Goal: Use online tool/utility: Utilize a website feature to perform a specific function

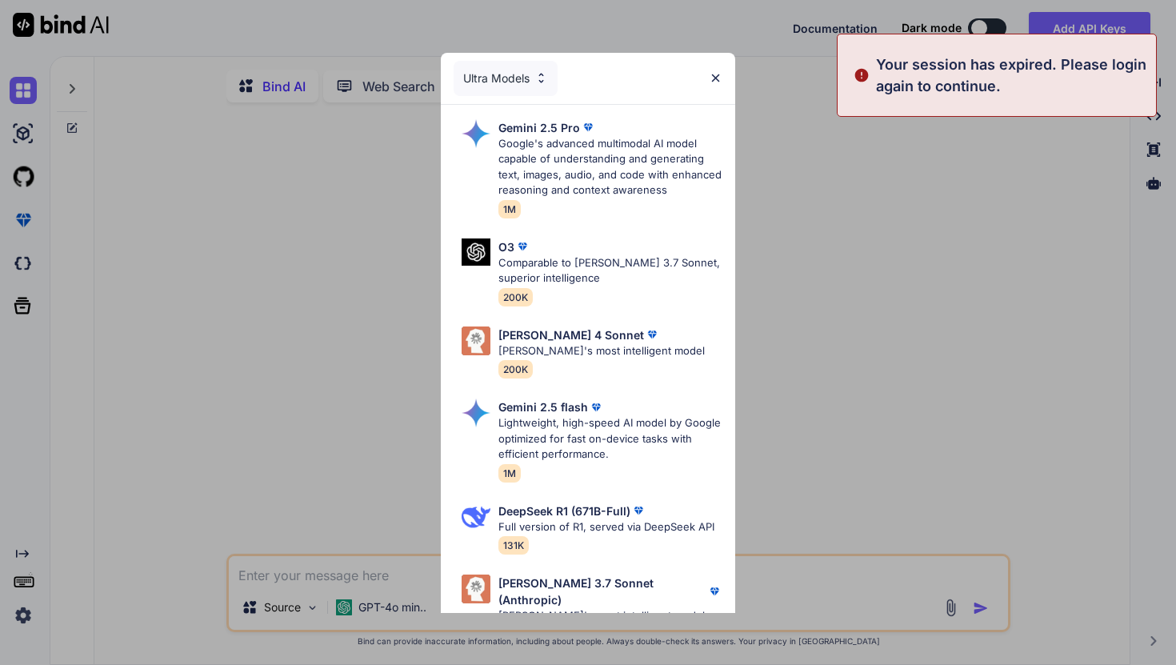
type textarea "x"
click at [947, 67] on p "Your session has expired. Please login again to continue." at bounding box center [1011, 75] width 270 height 43
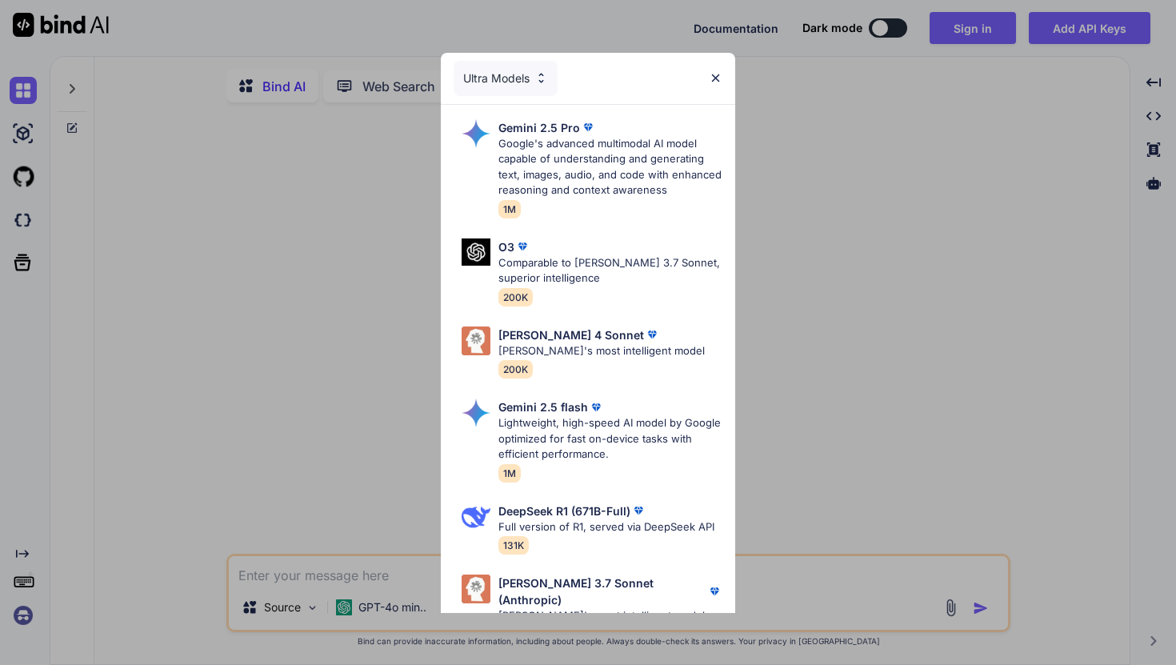
click at [715, 75] on img at bounding box center [716, 78] width 14 height 14
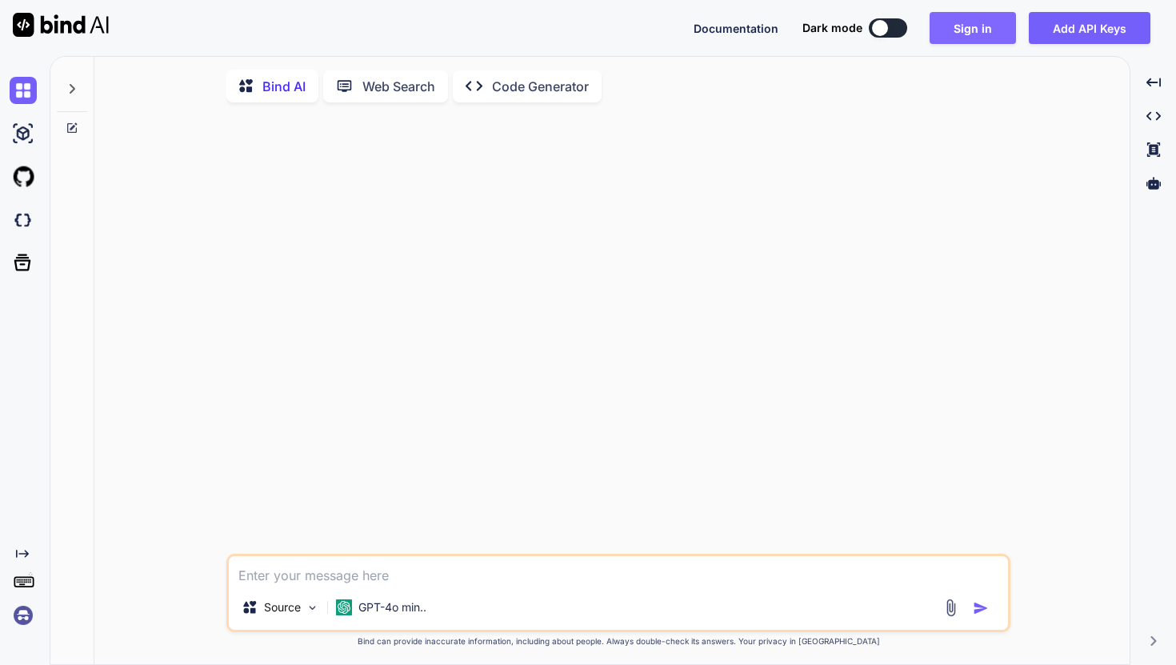
click at [973, 21] on button "Sign in" at bounding box center [973, 28] width 86 height 32
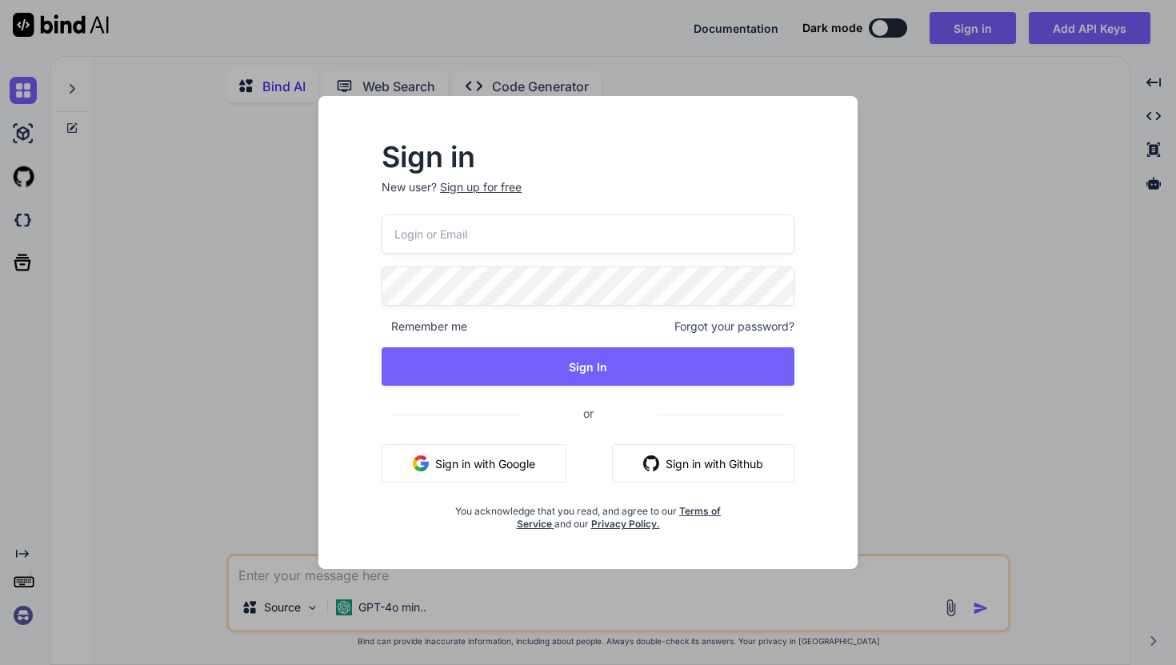
click at [629, 235] on input "email" at bounding box center [588, 233] width 413 height 39
click at [490, 459] on button "Sign in with Google" at bounding box center [474, 463] width 185 height 38
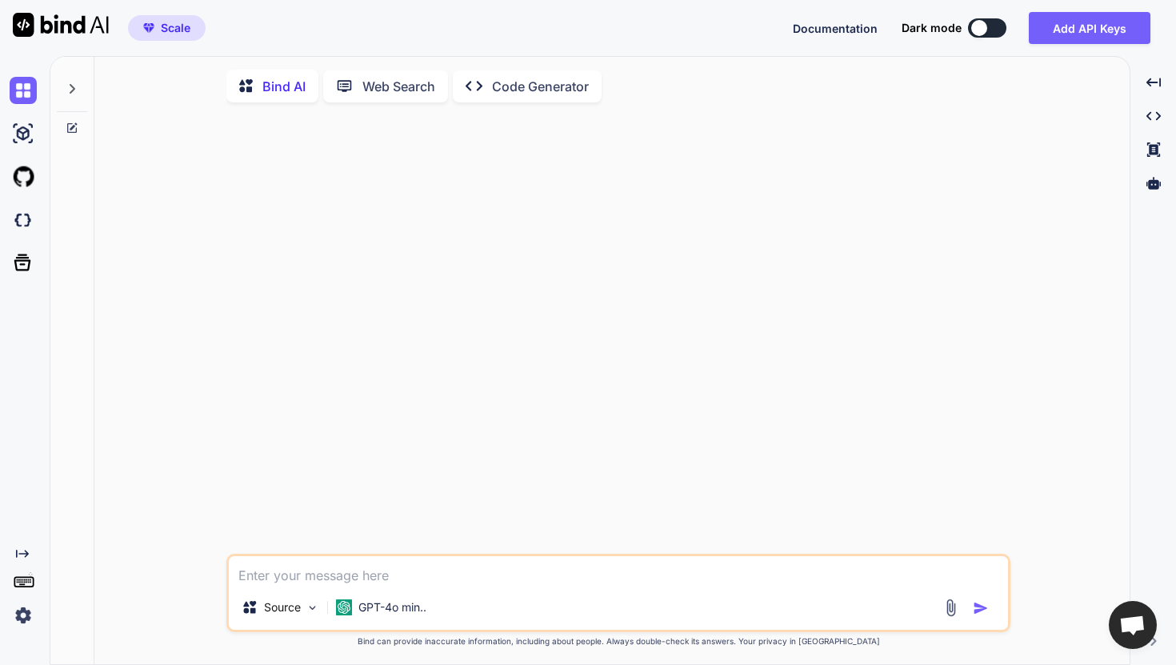
click at [283, 94] on p "Bind AI" at bounding box center [283, 86] width 43 height 19
click at [22, 579] on rect at bounding box center [23, 580] width 2 height 2
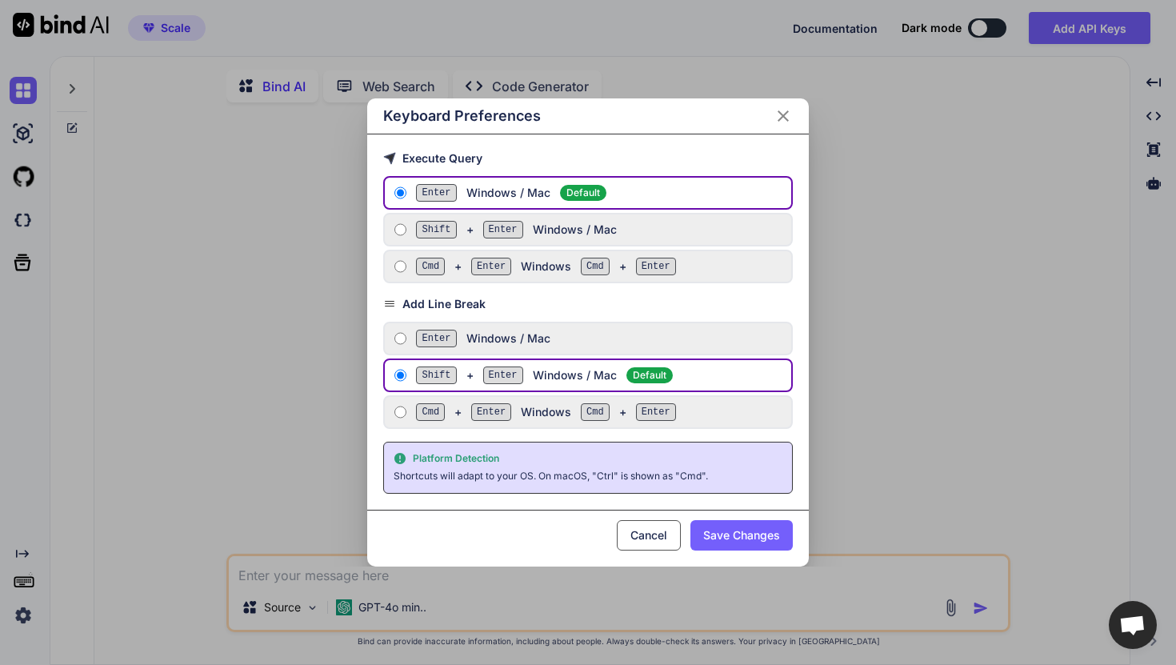
click at [641, 534] on button "Cancel" at bounding box center [649, 535] width 64 height 30
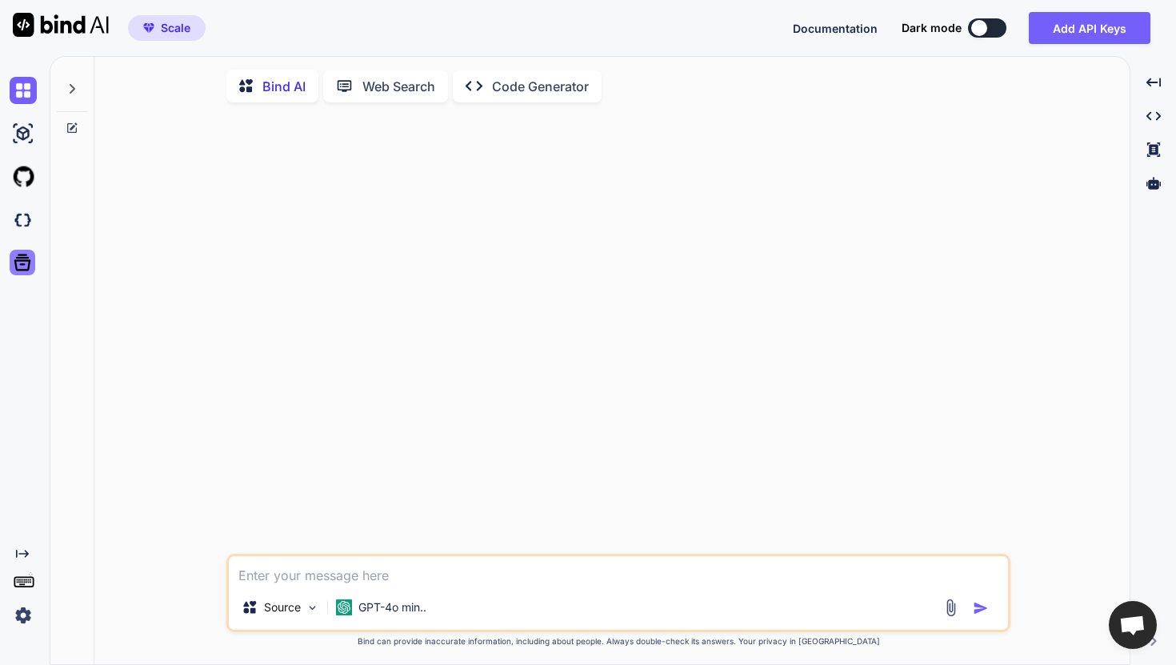
click at [17, 258] on icon at bounding box center [22, 262] width 17 height 17
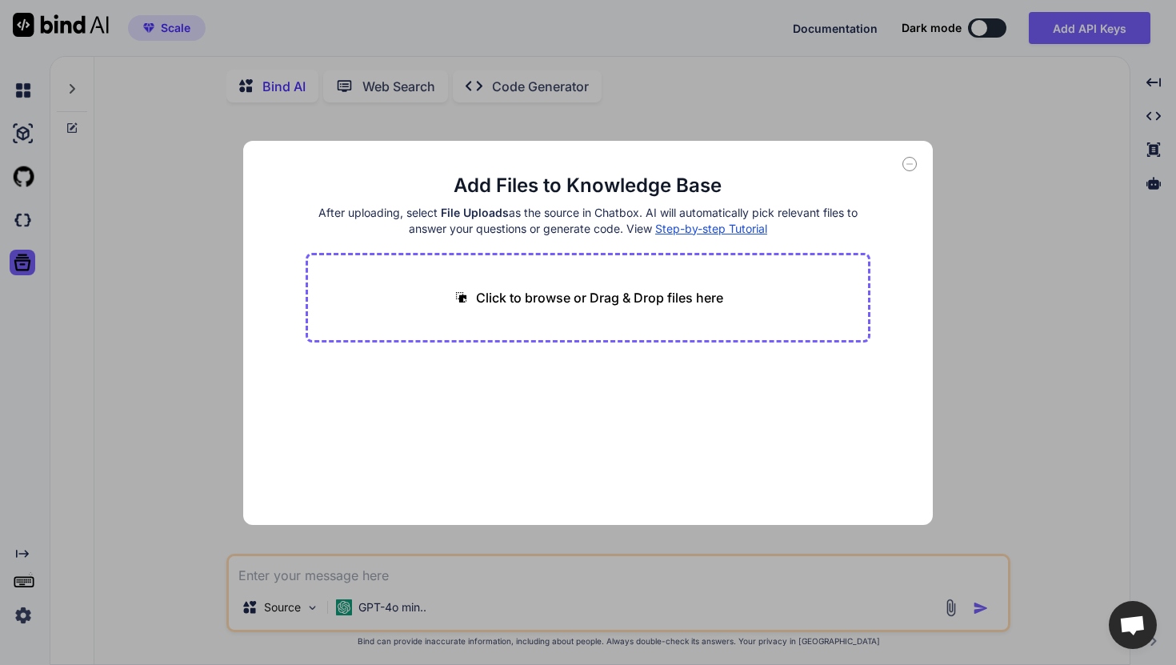
click at [904, 170] on div "Add Files to Knowledge Base After uploading, select File Uploads as the source …" at bounding box center [588, 333] width 691 height 384
click at [904, 167] on icon at bounding box center [910, 164] width 14 height 14
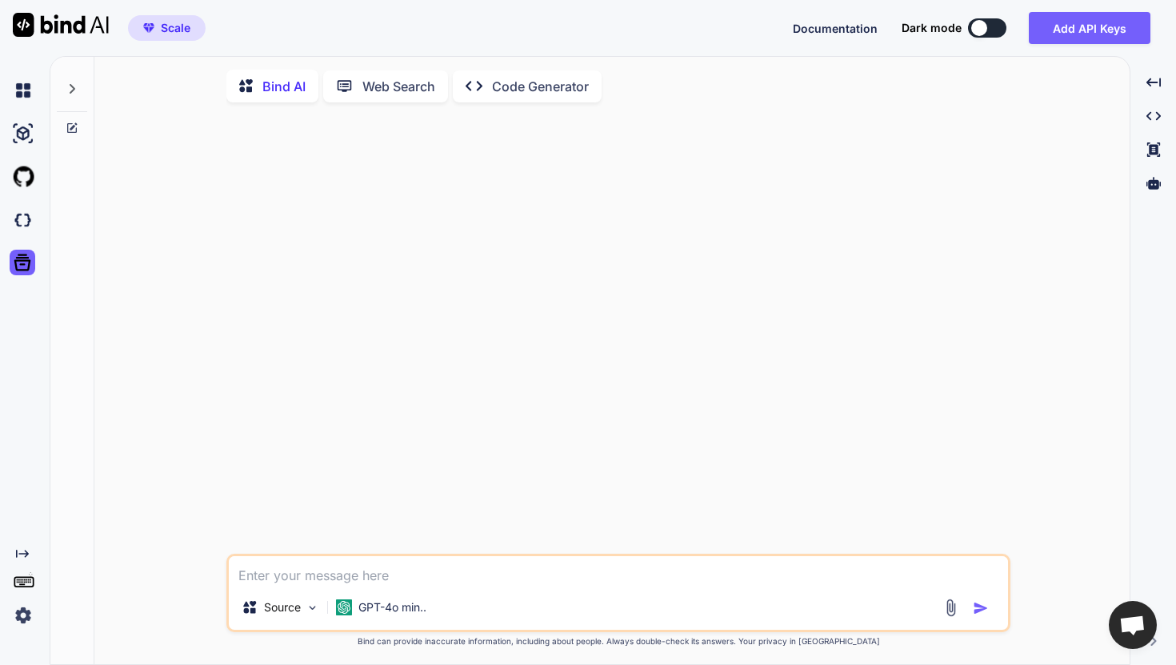
click at [512, 86] on p "Code Generator" at bounding box center [540, 86] width 97 height 19
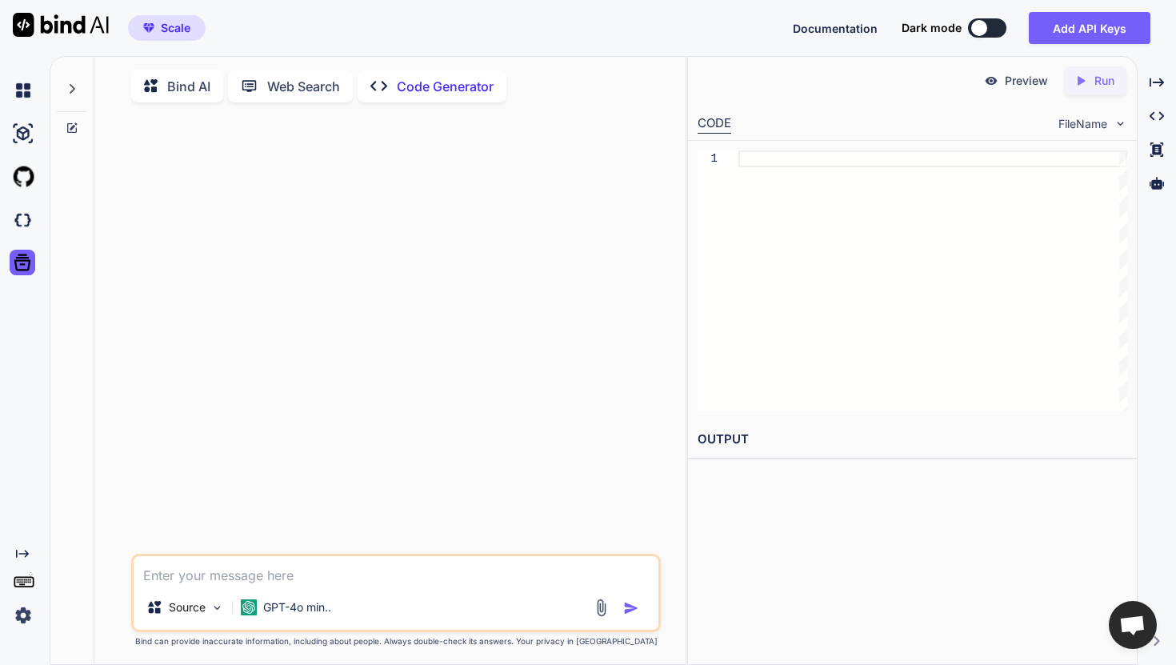
click at [295, 578] on textarea at bounding box center [396, 570] width 525 height 29
click at [66, 78] on div at bounding box center [72, 84] width 30 height 55
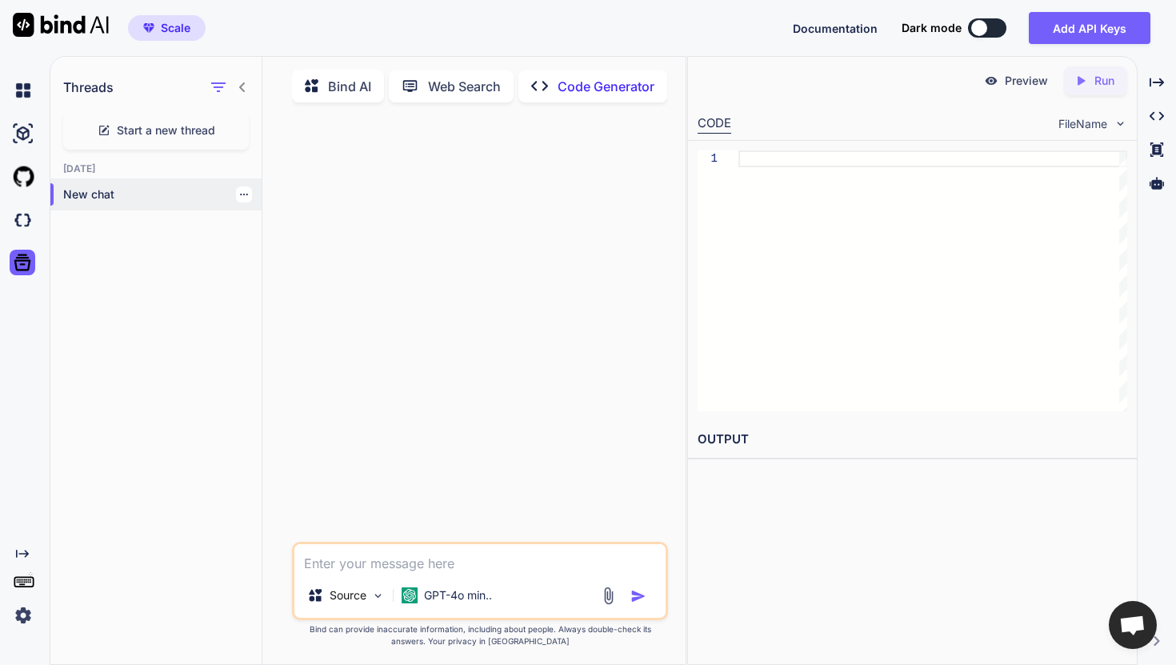
click at [67, 194] on p "New chat" at bounding box center [162, 194] width 198 height 16
click at [134, 130] on span "Start a new thread" at bounding box center [166, 130] width 98 height 16
click at [361, 90] on p "Bind AI" at bounding box center [349, 86] width 43 height 19
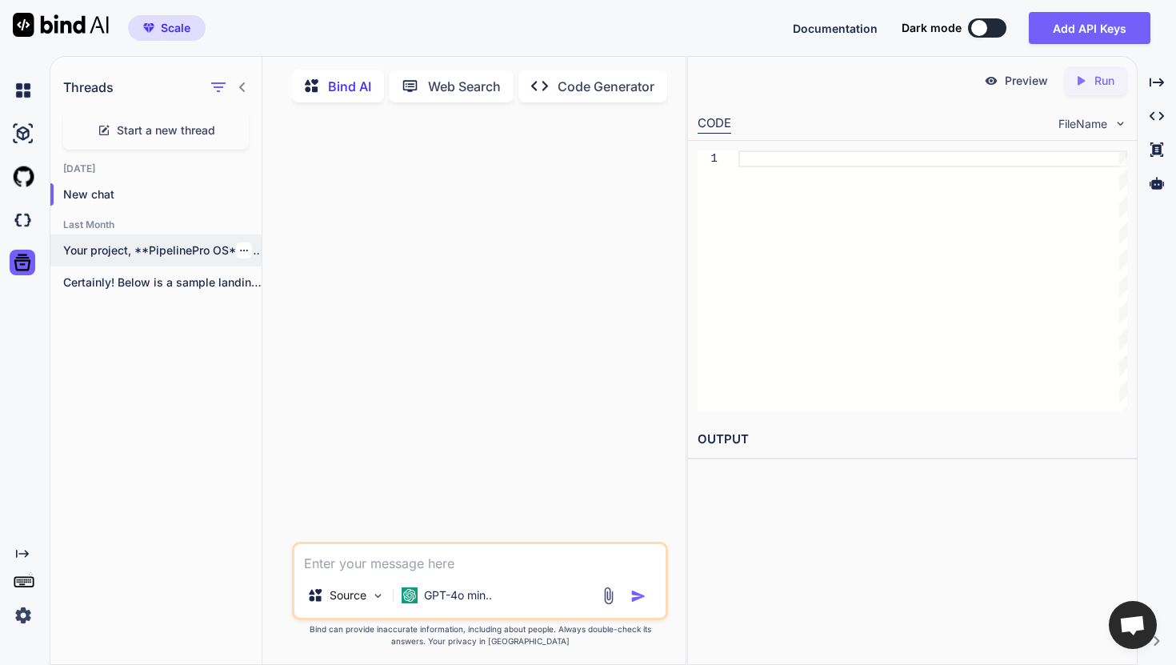
click at [170, 249] on p "Your project, **PipelinePro OS**, sounds like a..." at bounding box center [162, 250] width 198 height 16
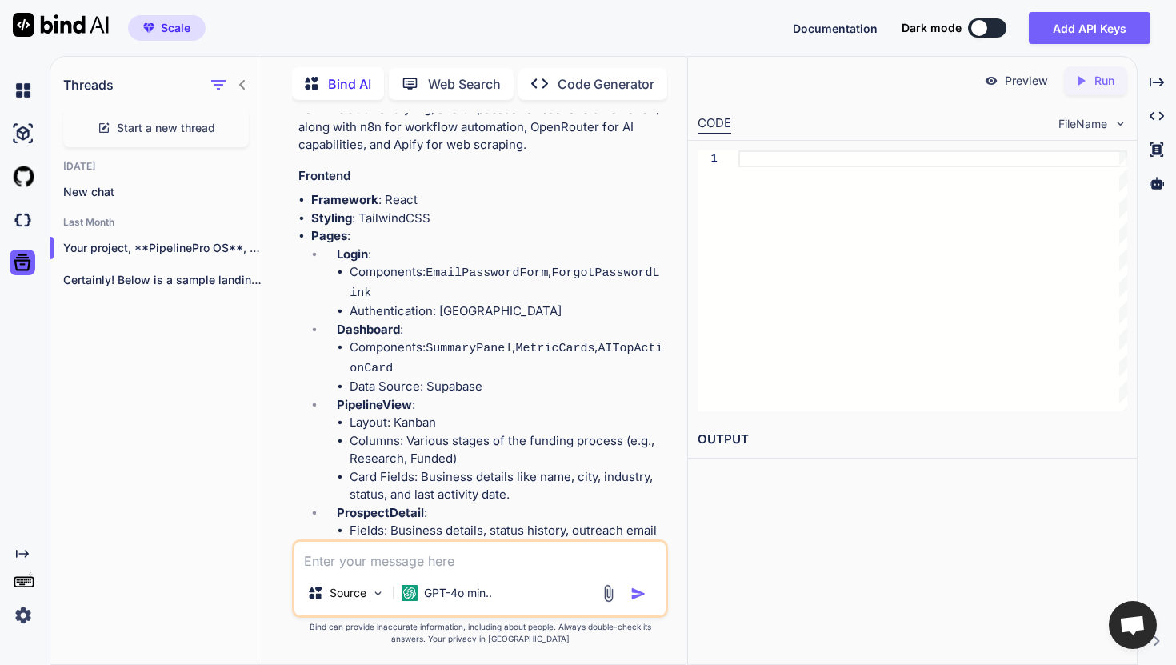
scroll to position [1110, 0]
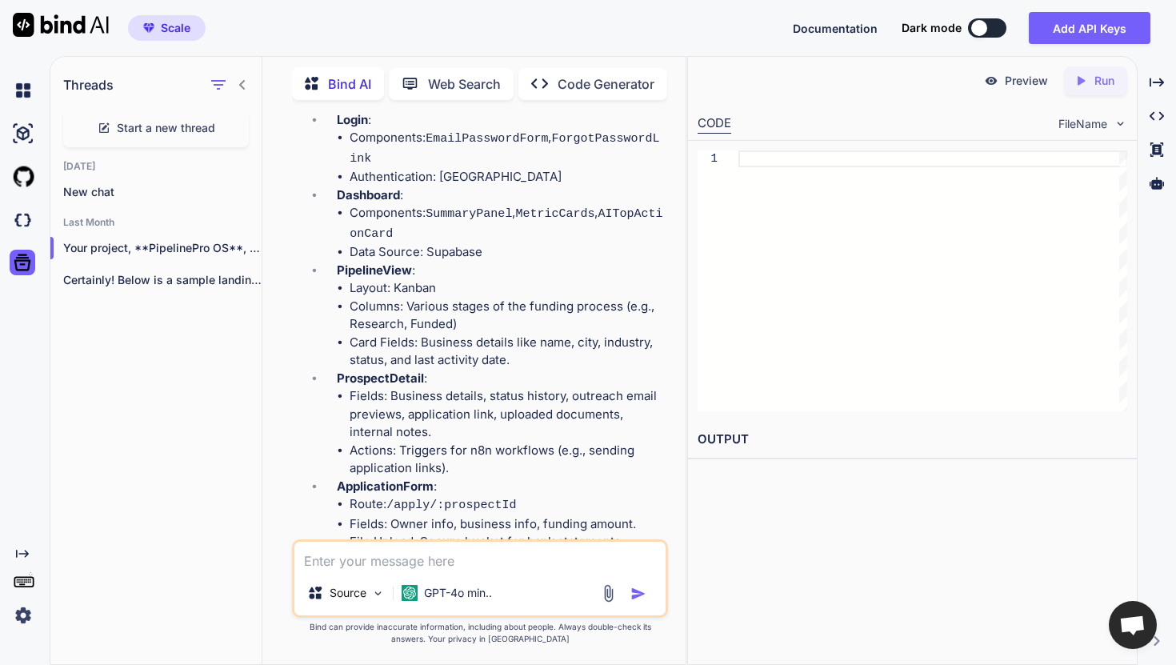
click at [554, 80] on icon "Created with Pixso." at bounding box center [544, 83] width 26 height 17
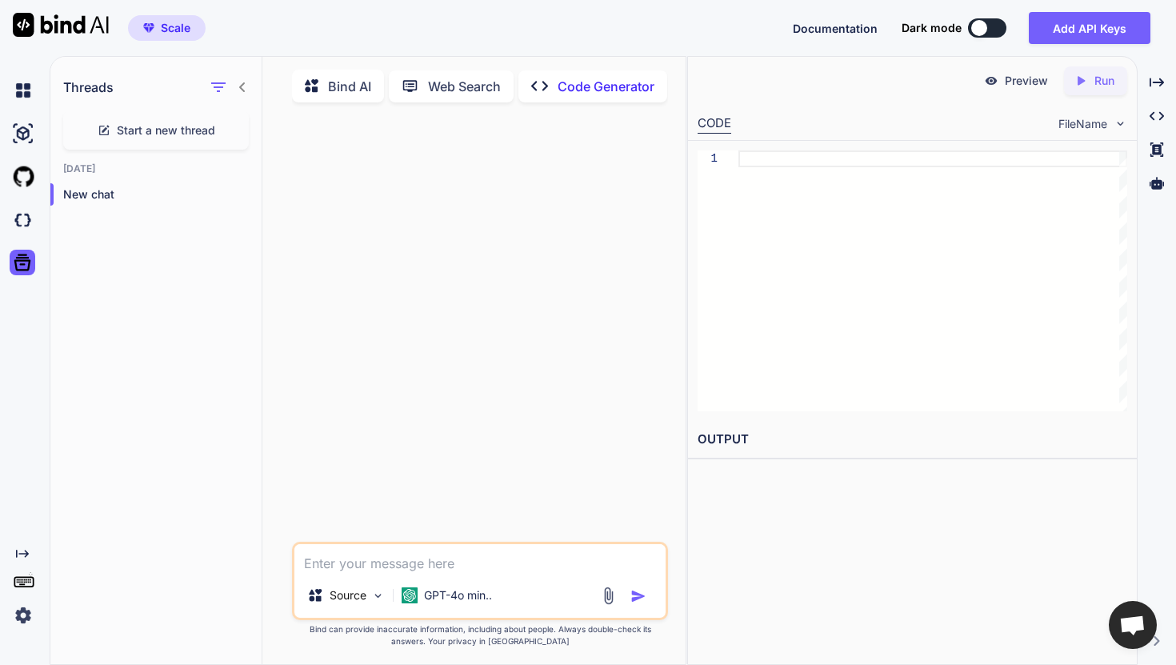
click at [175, 30] on span "Scale" at bounding box center [176, 28] width 30 height 16
